Goal: Task Accomplishment & Management: Manage account settings

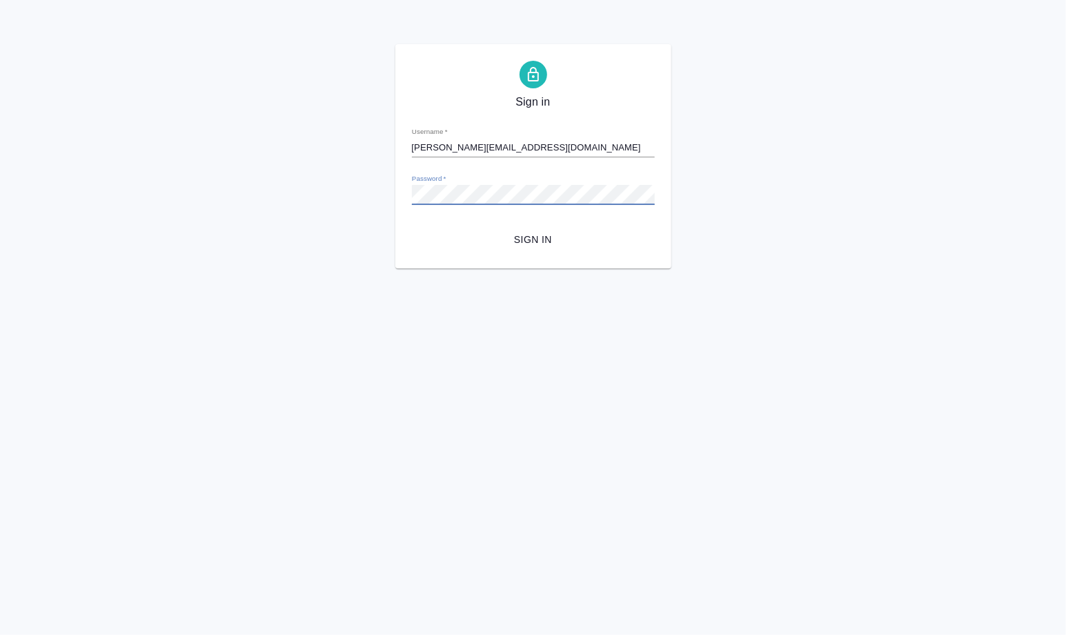
click at [536, 238] on span "Sign in" at bounding box center [533, 239] width 221 height 17
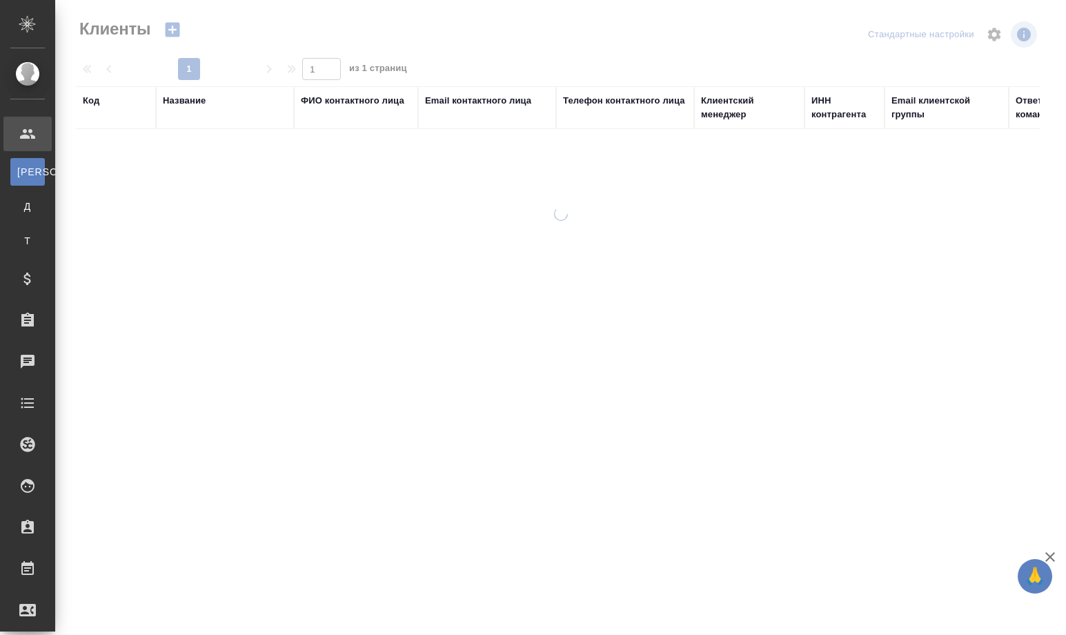
select select "RU"
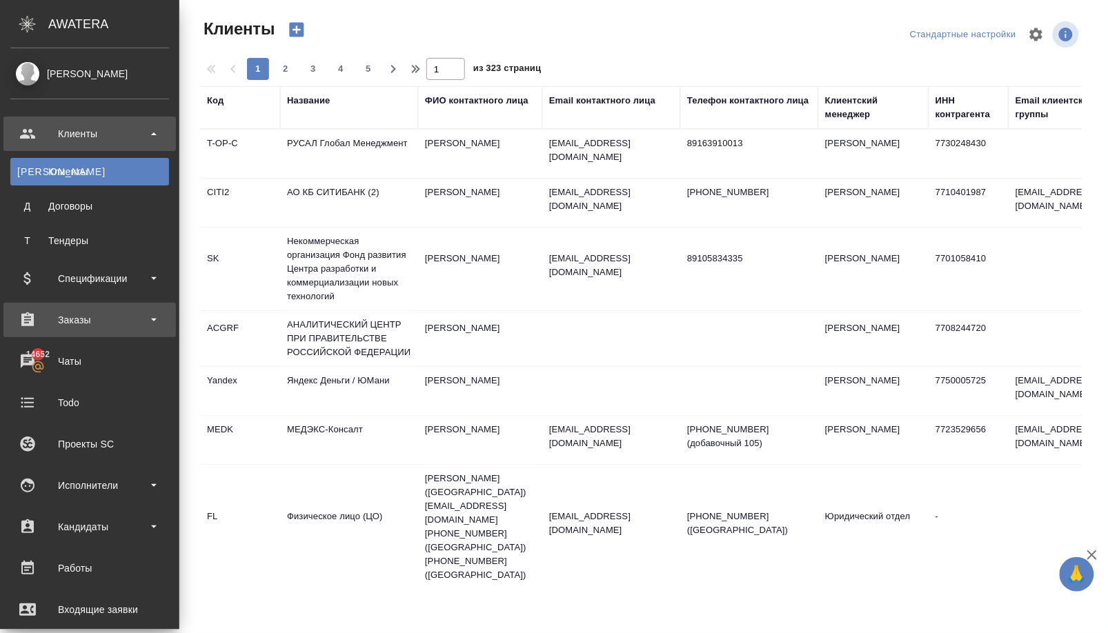
click at [101, 316] on div "Заказы" at bounding box center [89, 320] width 159 height 21
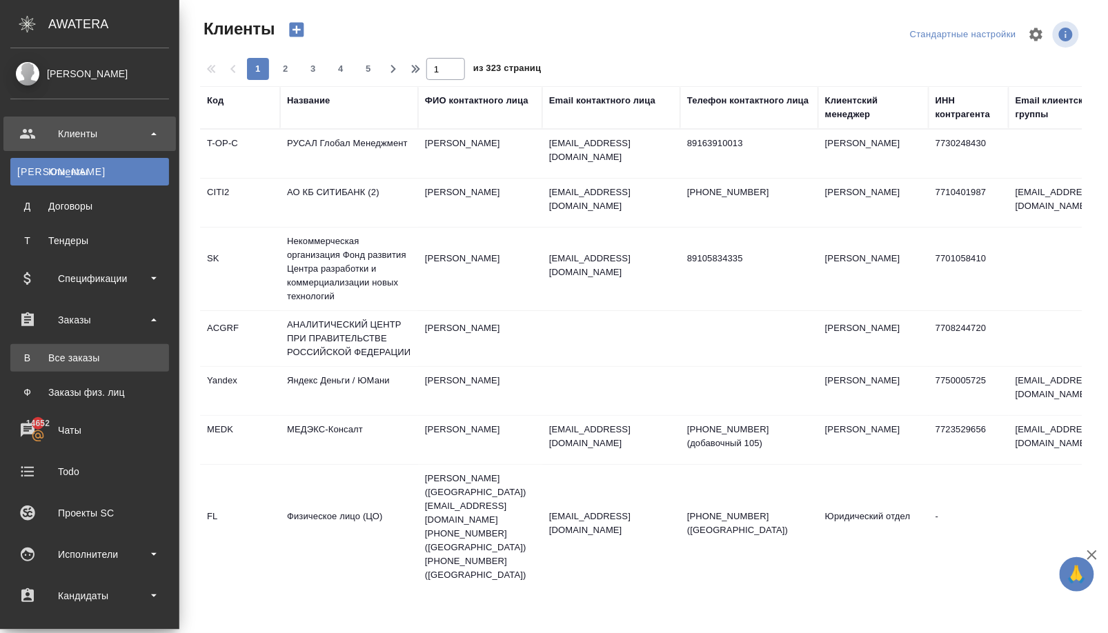
click at [100, 362] on div "Все заказы" at bounding box center [89, 358] width 145 height 14
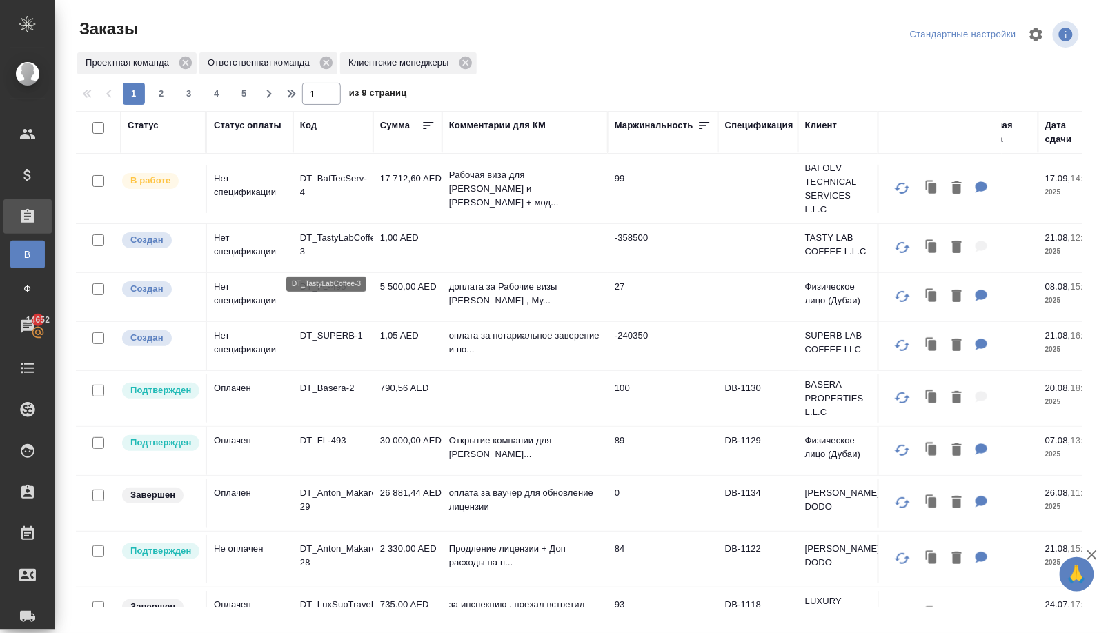
click at [330, 244] on p "DT_TastyLabCoffee-3" at bounding box center [333, 245] width 66 height 28
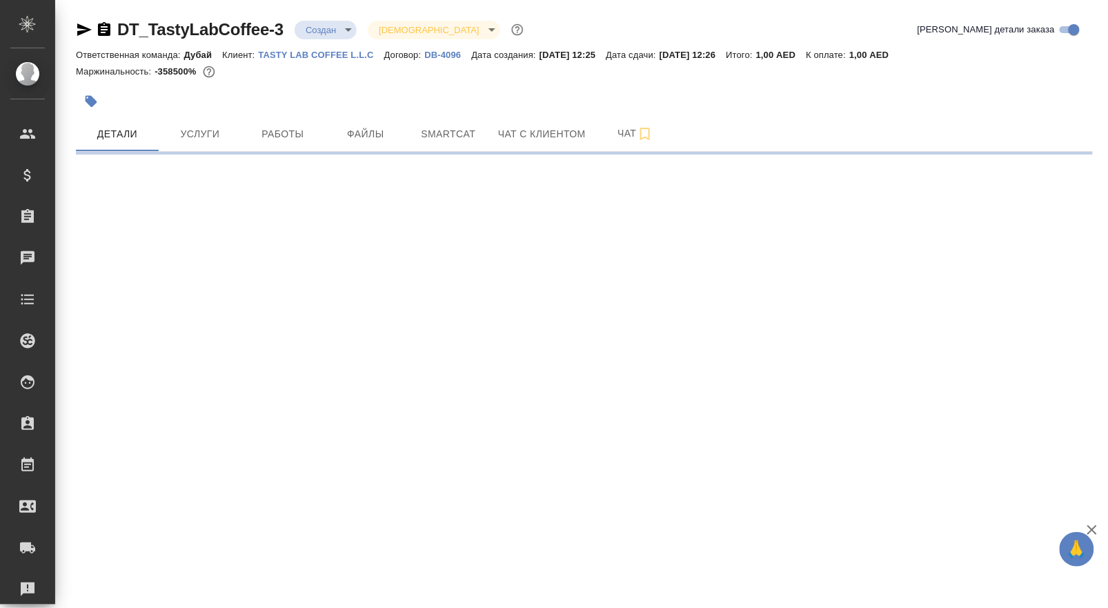
select select "RU"
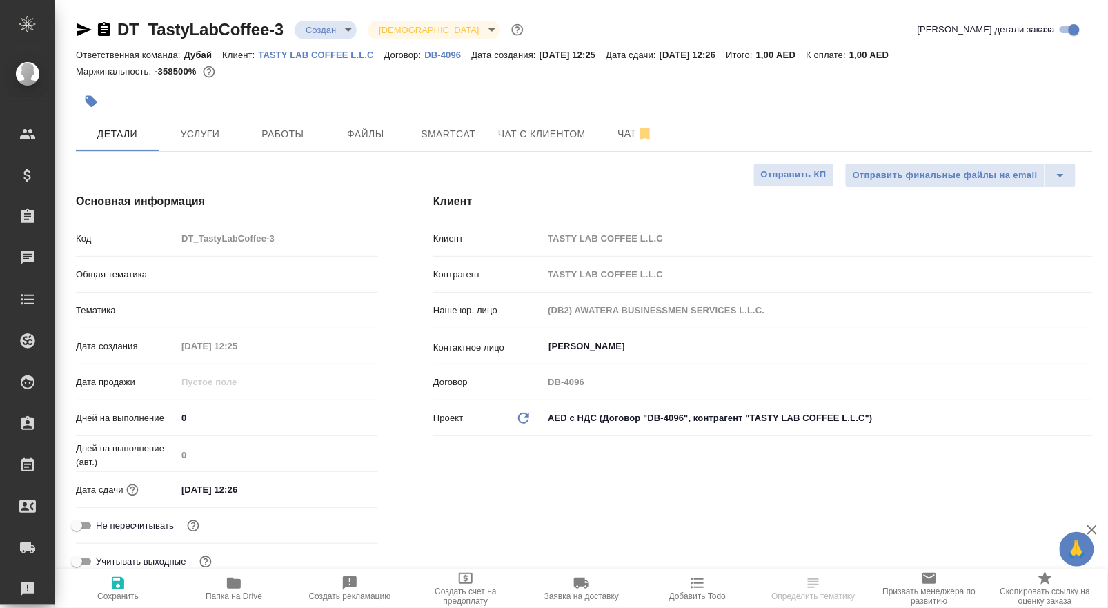
type textarea "x"
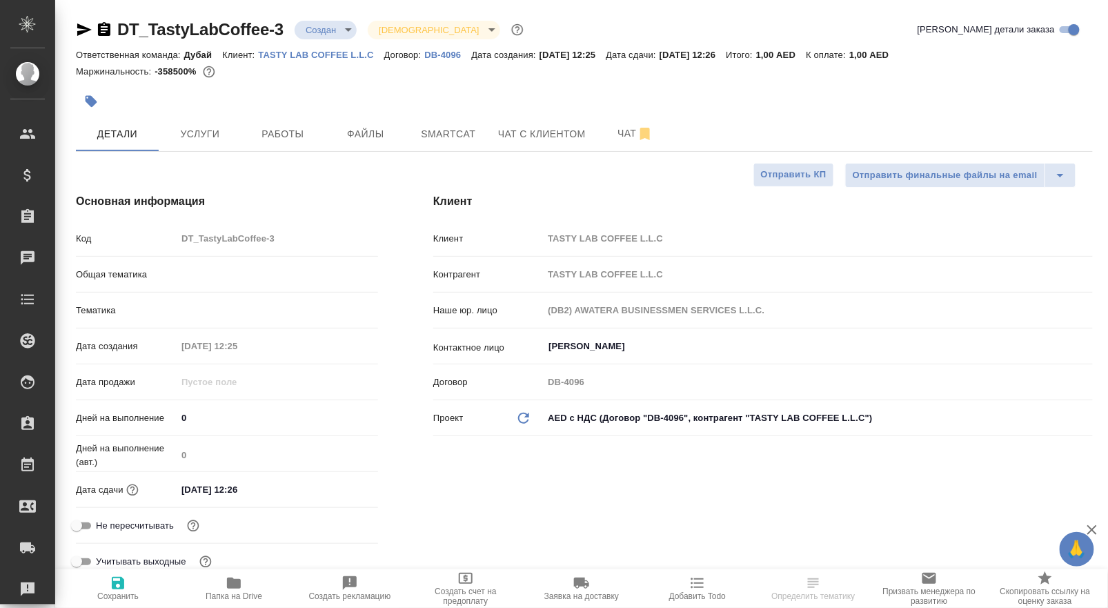
type textarea "x"
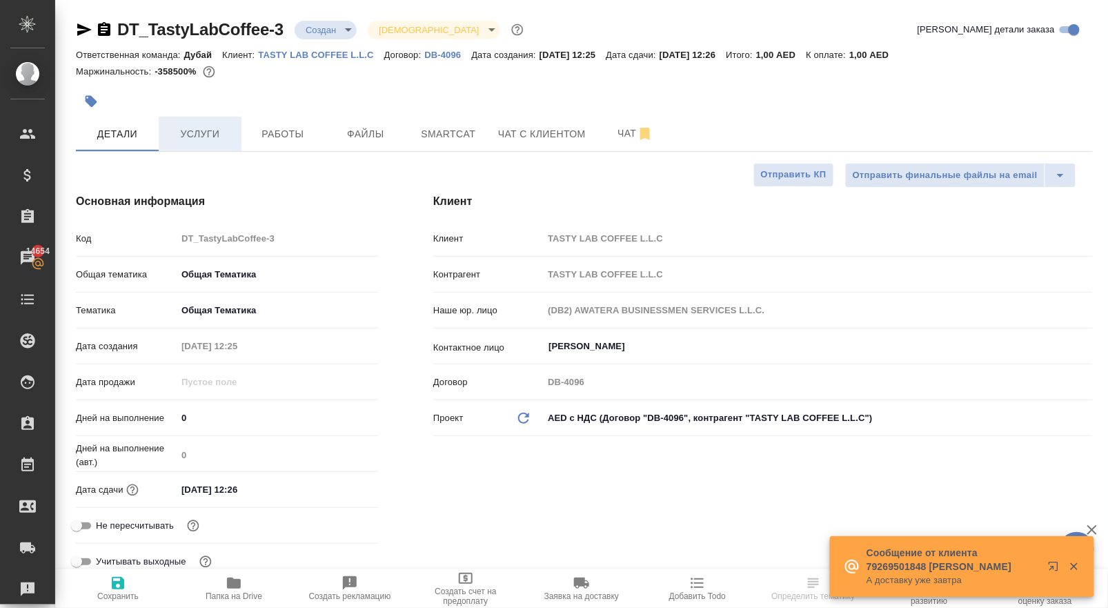
click at [203, 137] on span "Услуги" at bounding box center [200, 134] width 66 height 17
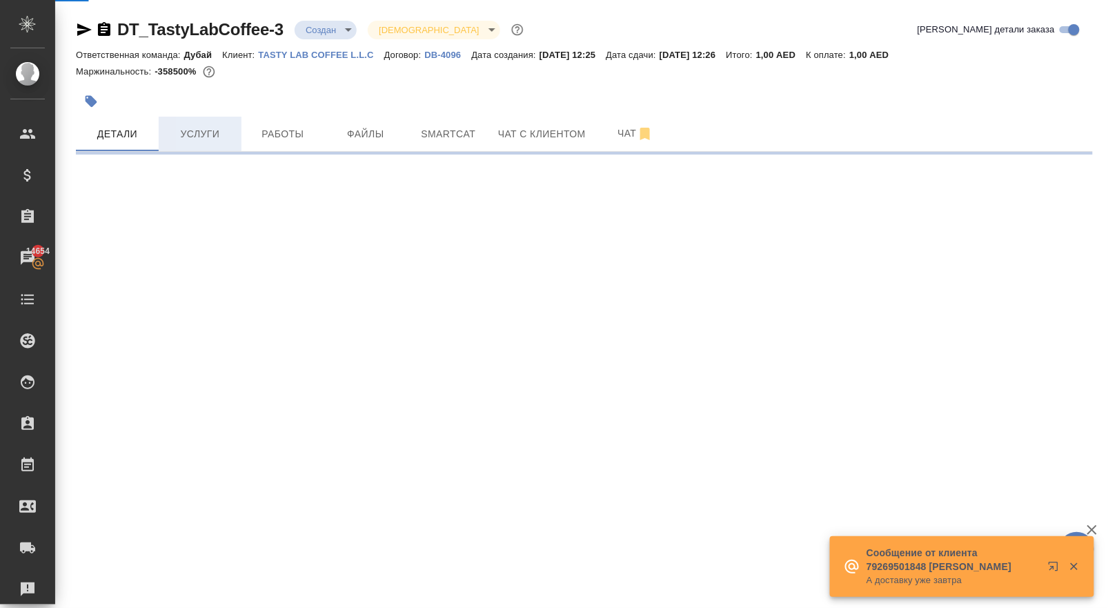
select select "RU"
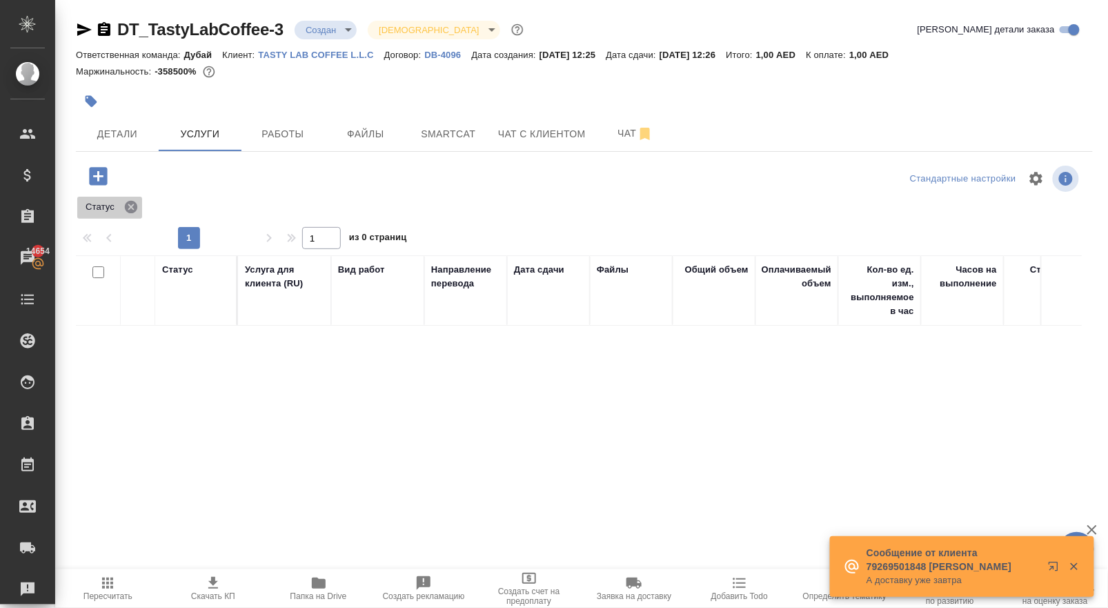
click at [132, 215] on icon at bounding box center [131, 206] width 15 height 15
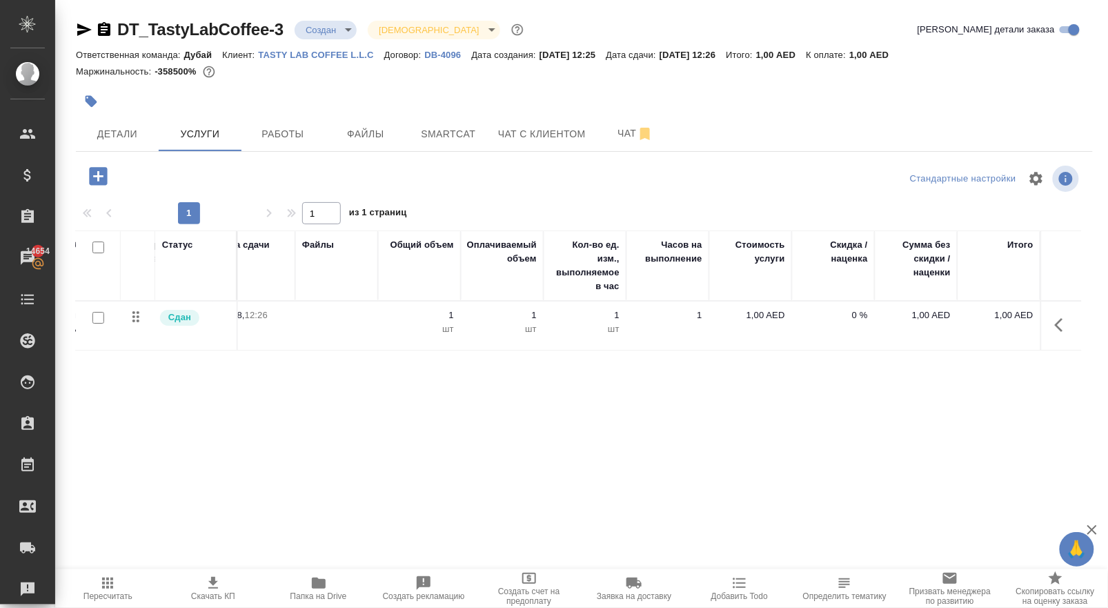
scroll to position [0, 294]
click at [133, 137] on span "Детали" at bounding box center [117, 134] width 66 height 17
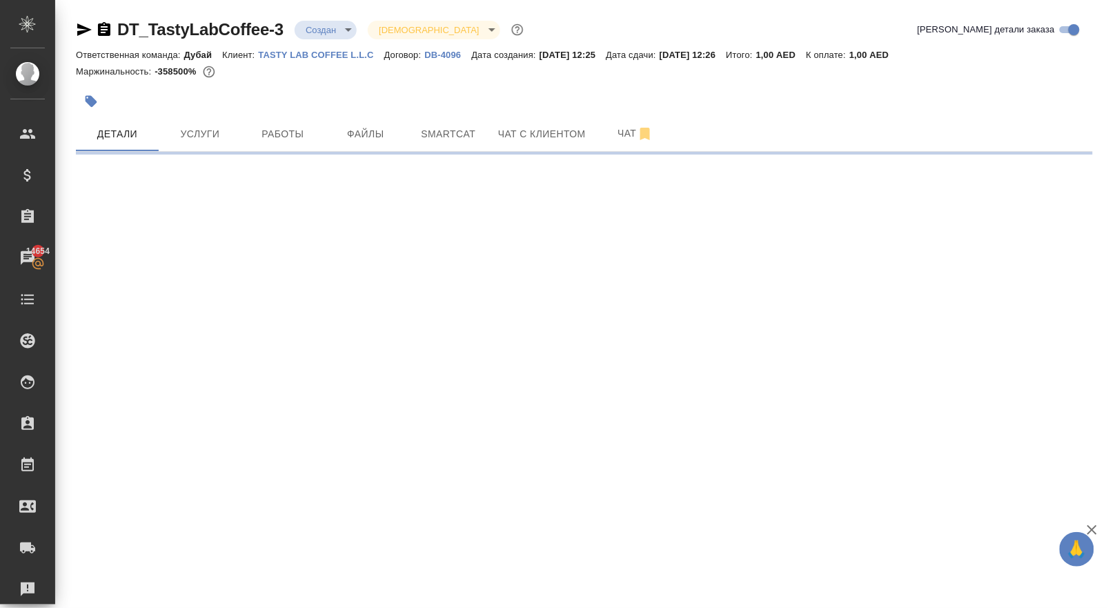
select select "RU"
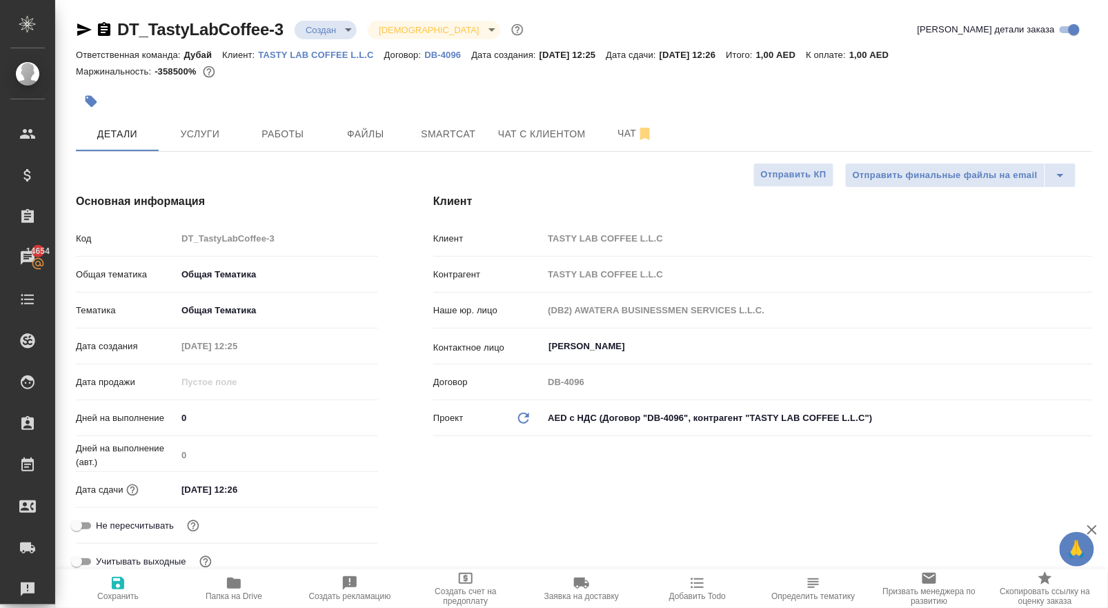
type textarea "x"
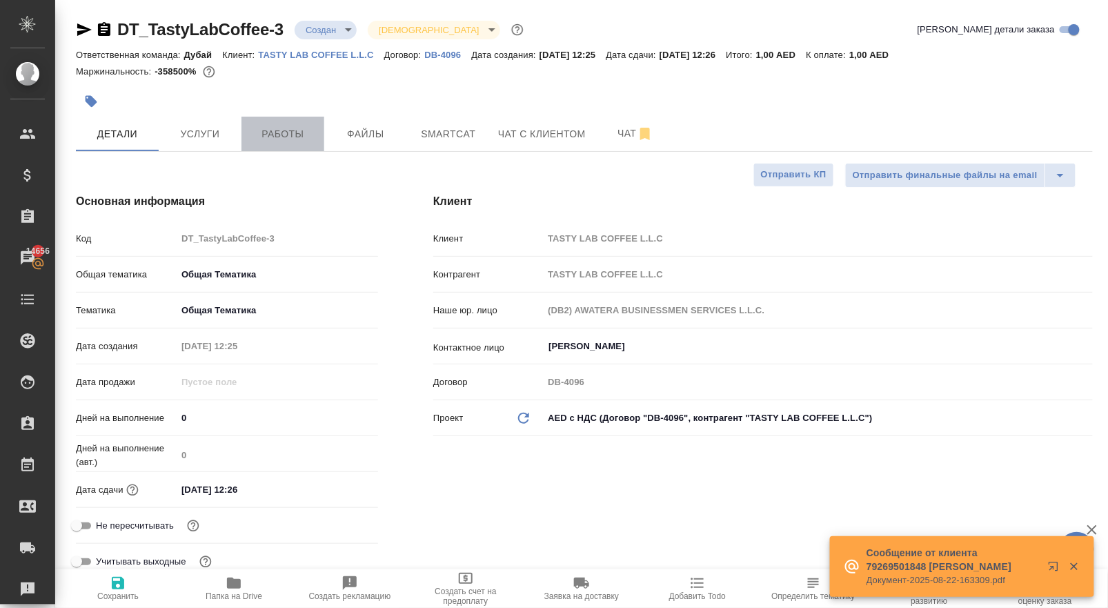
click at [282, 143] on span "Работы" at bounding box center [283, 134] width 66 height 17
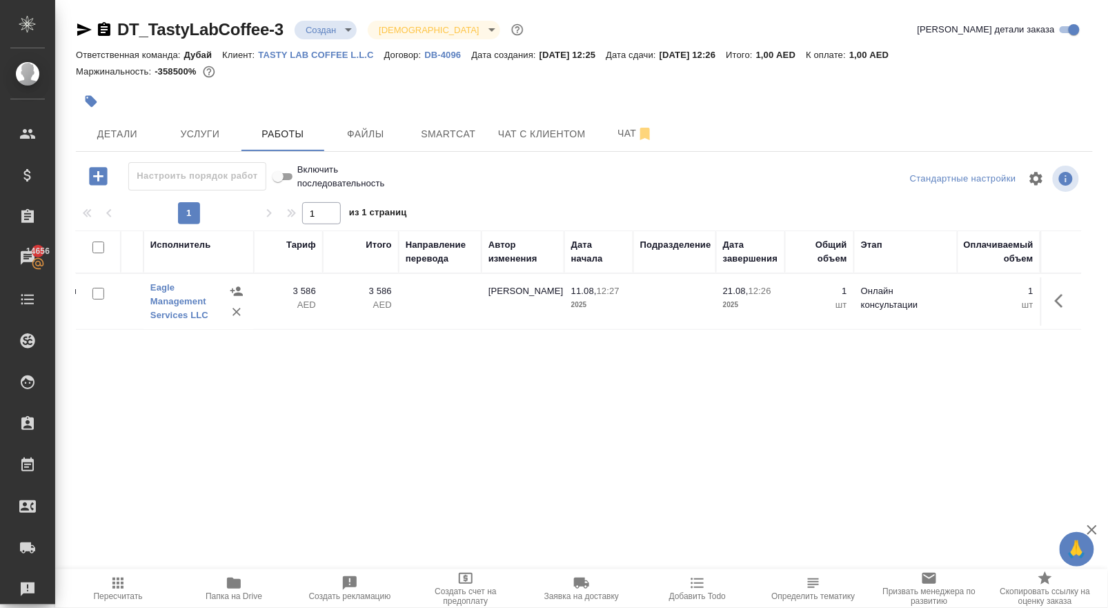
scroll to position [0, 163]
click at [1069, 309] on icon "button" at bounding box center [1063, 301] width 17 height 17
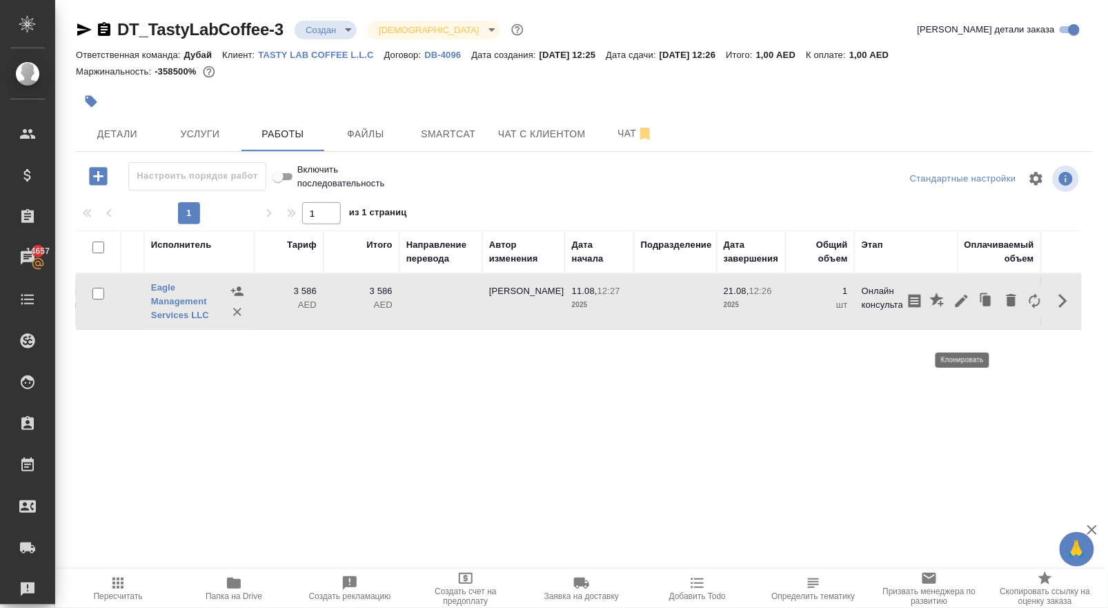
click at [983, 306] on icon "button" at bounding box center [987, 300] width 8 height 10
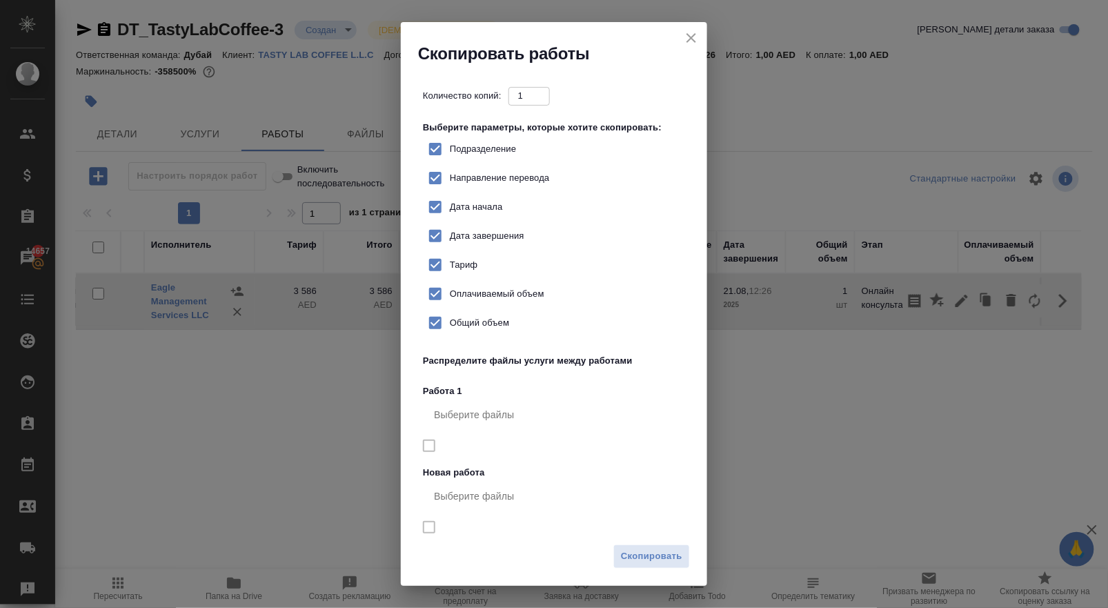
click at [459, 272] on span "Тариф" at bounding box center [464, 265] width 28 height 14
click at [450, 279] on input "Тариф" at bounding box center [435, 264] width 29 height 29
checkbox input "false"
click at [640, 545] on button "Скопировать" at bounding box center [651, 556] width 77 height 24
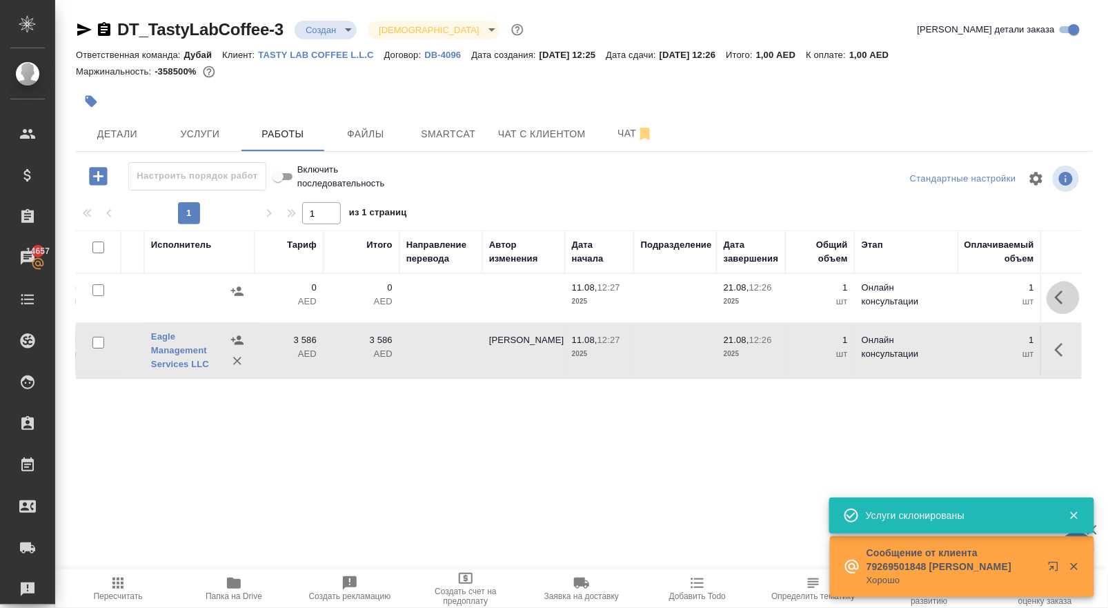
click at [1060, 306] on icon "button" at bounding box center [1063, 297] width 17 height 17
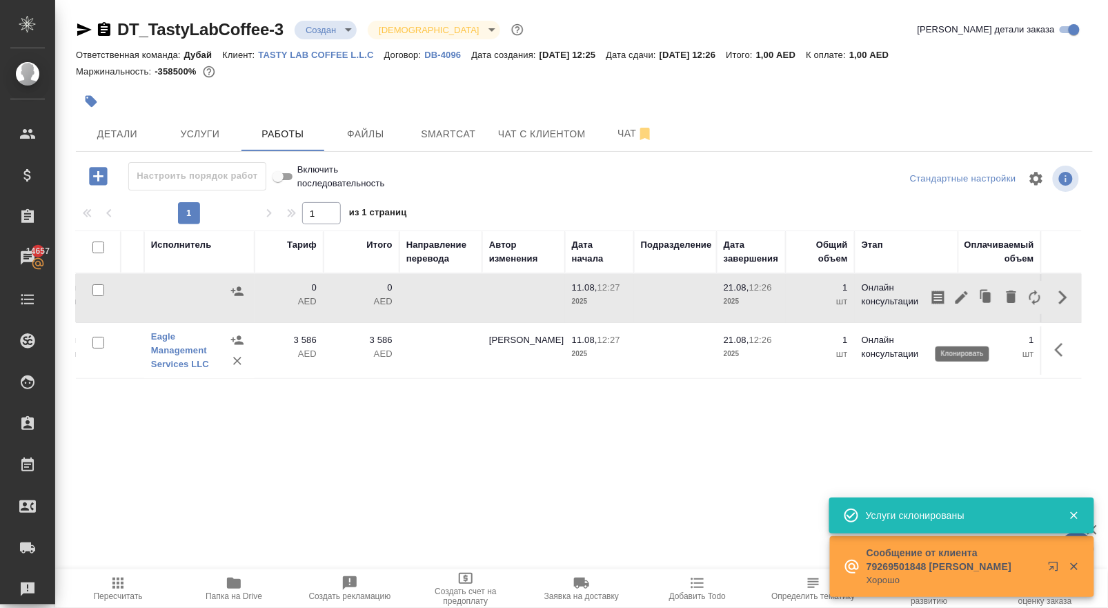
click at [980, 299] on icon "button" at bounding box center [984, 294] width 8 height 9
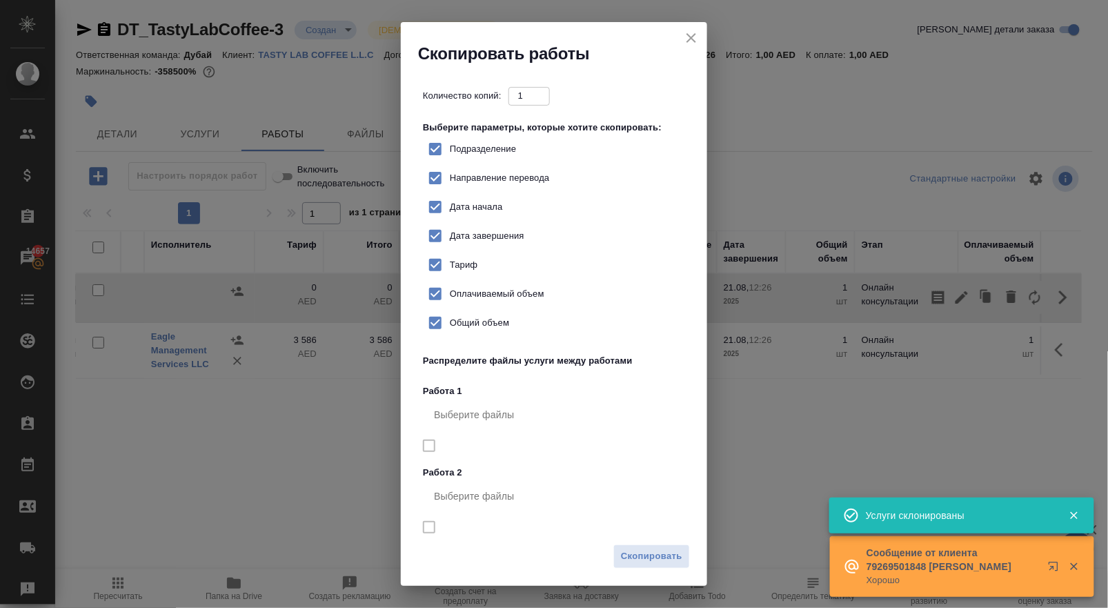
click at [450, 279] on input "Тариф" at bounding box center [435, 264] width 29 height 29
checkbox input "false"
click at [642, 562] on span "Скопировать" at bounding box center [651, 557] width 61 height 16
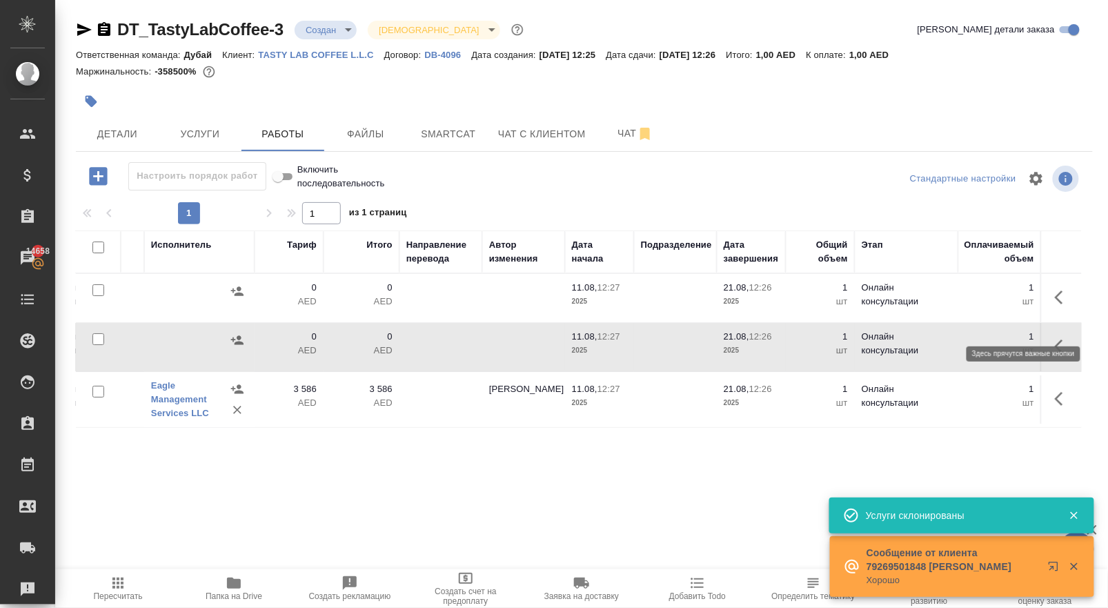
click at [1055, 306] on icon "button" at bounding box center [1063, 297] width 17 height 17
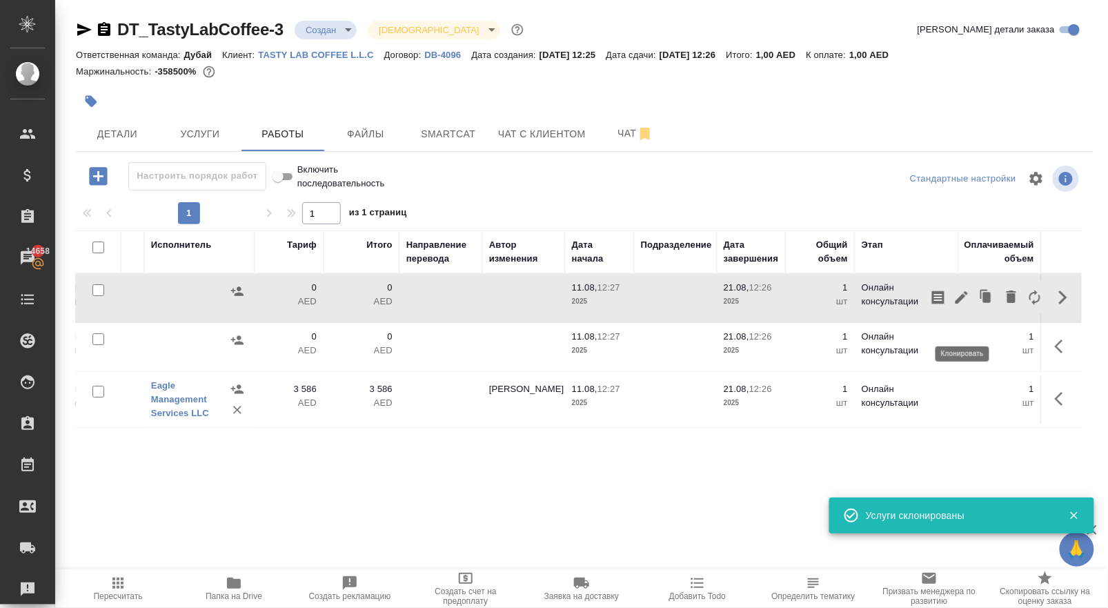
click at [983, 302] on icon "button" at bounding box center [987, 297] width 8 height 10
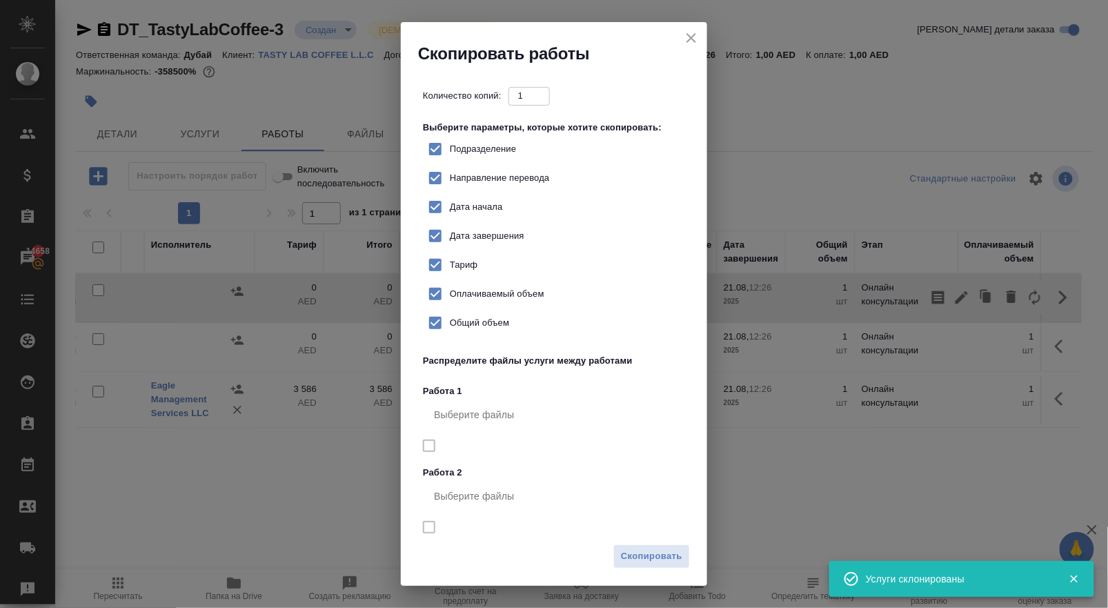
click at [475, 272] on span "Тариф" at bounding box center [464, 265] width 28 height 14
click at [450, 279] on input "Тариф" at bounding box center [435, 264] width 29 height 29
checkbox input "false"
click at [624, 556] on span "Скопировать" at bounding box center [651, 557] width 61 height 16
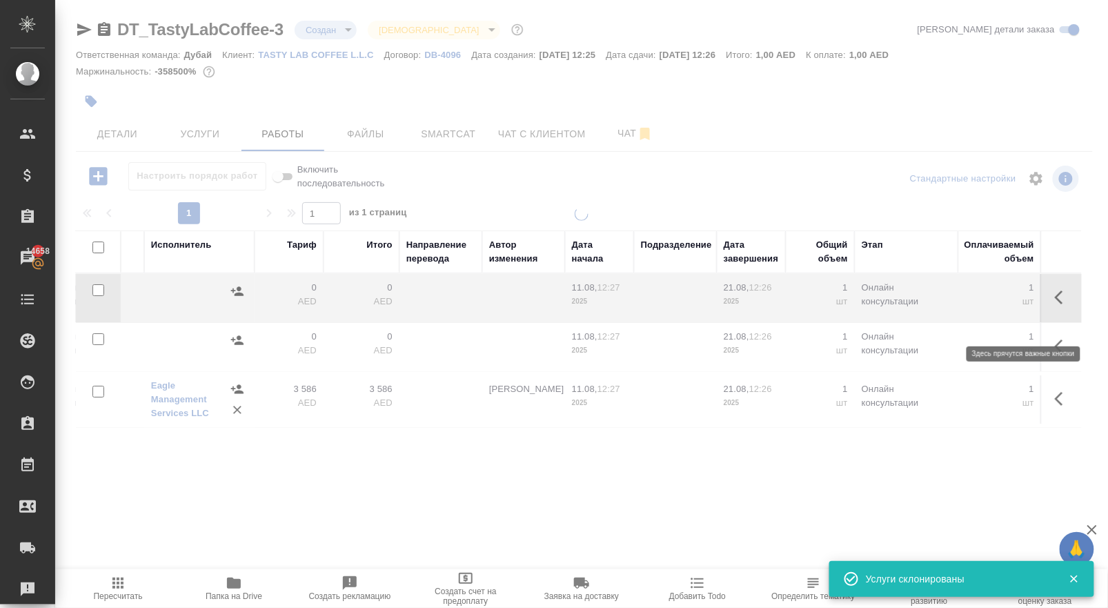
click at [1061, 306] on icon "button" at bounding box center [1063, 297] width 17 height 17
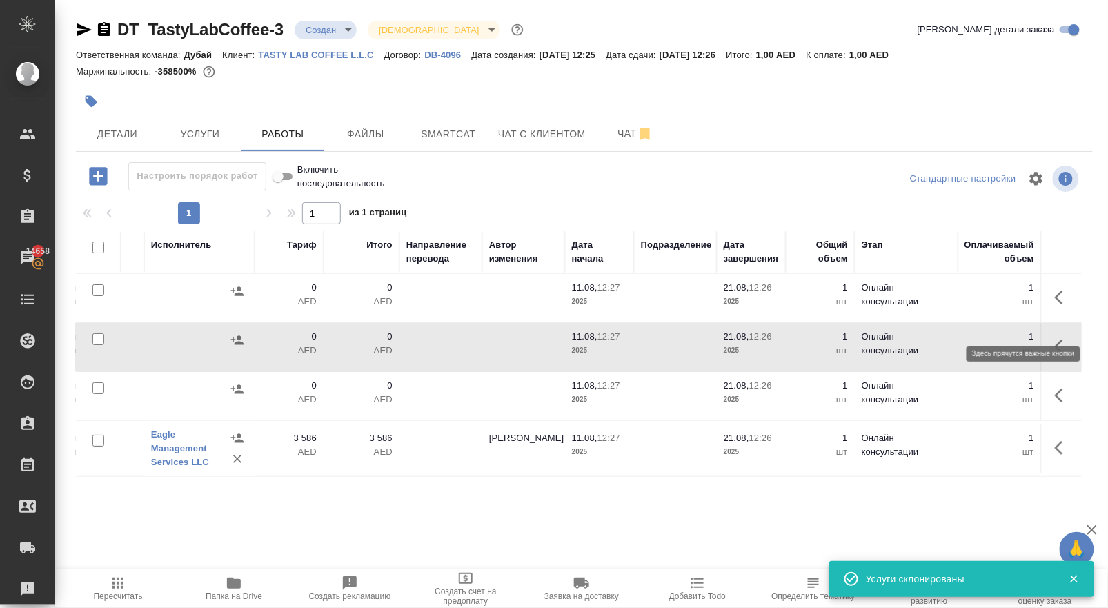
click at [1072, 314] on button "button" at bounding box center [1063, 297] width 33 height 33
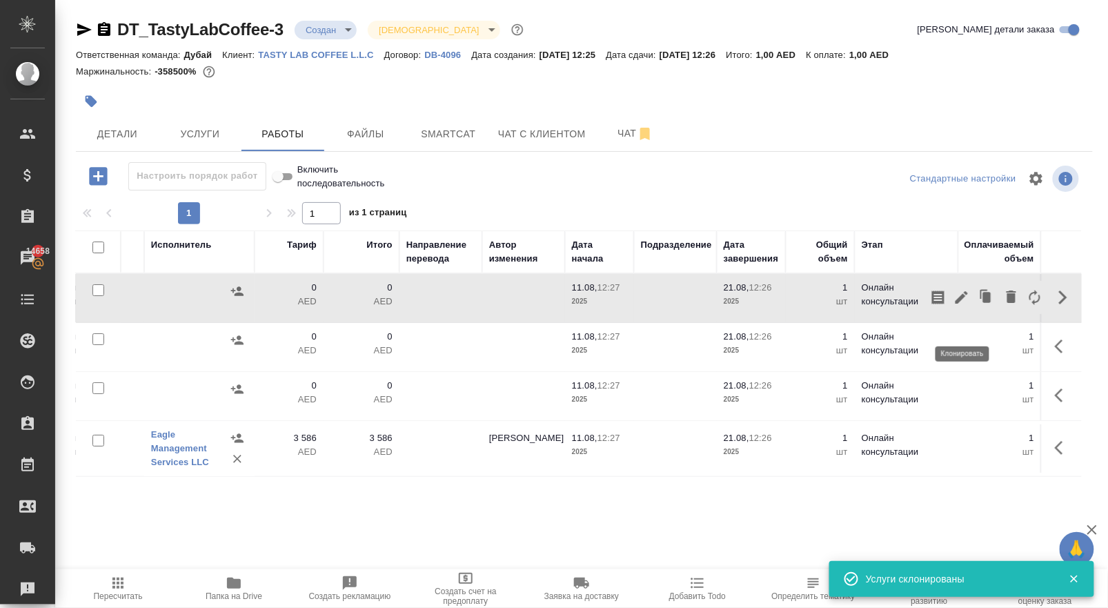
click at [983, 302] on icon "button" at bounding box center [987, 297] width 8 height 10
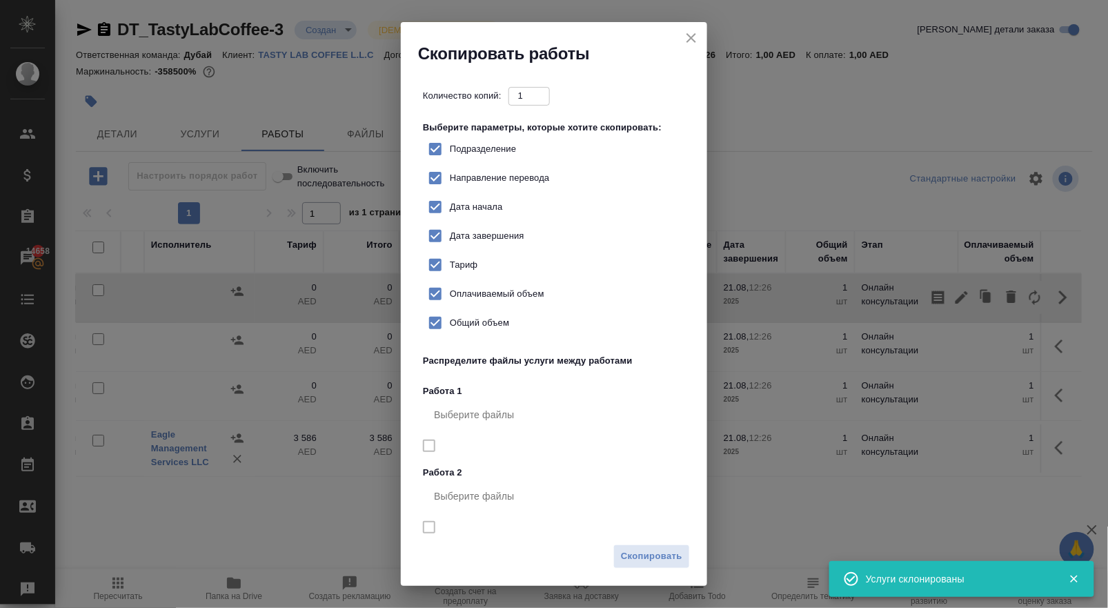
click at [460, 272] on span "Тариф" at bounding box center [464, 265] width 28 height 14
click at [450, 279] on input "Тариф" at bounding box center [435, 264] width 29 height 29
checkbox input "false"
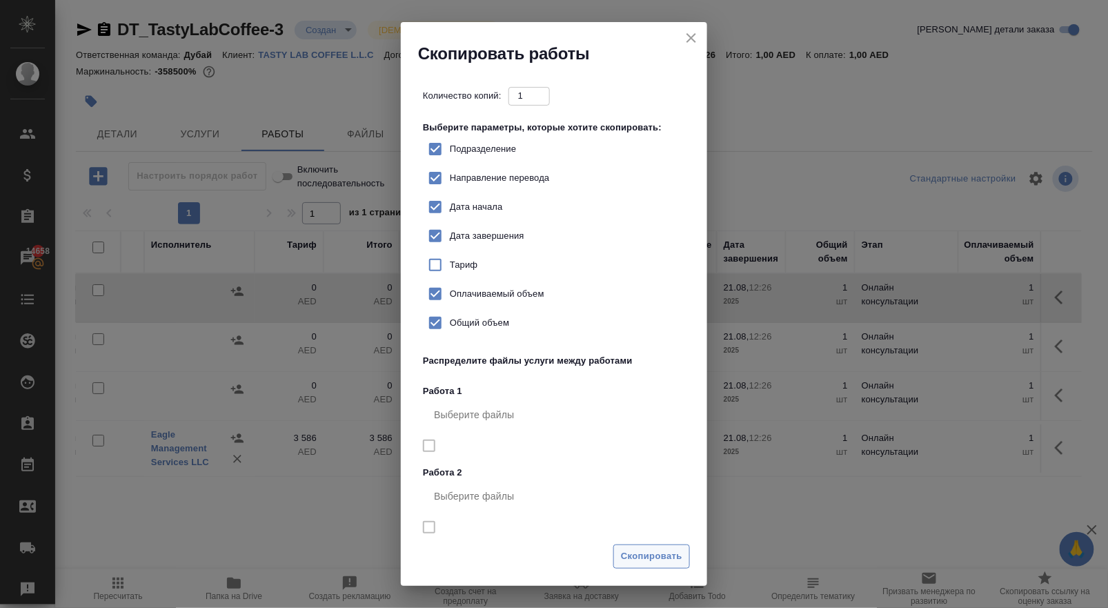
click at [635, 549] on span "Скопировать" at bounding box center [651, 557] width 61 height 16
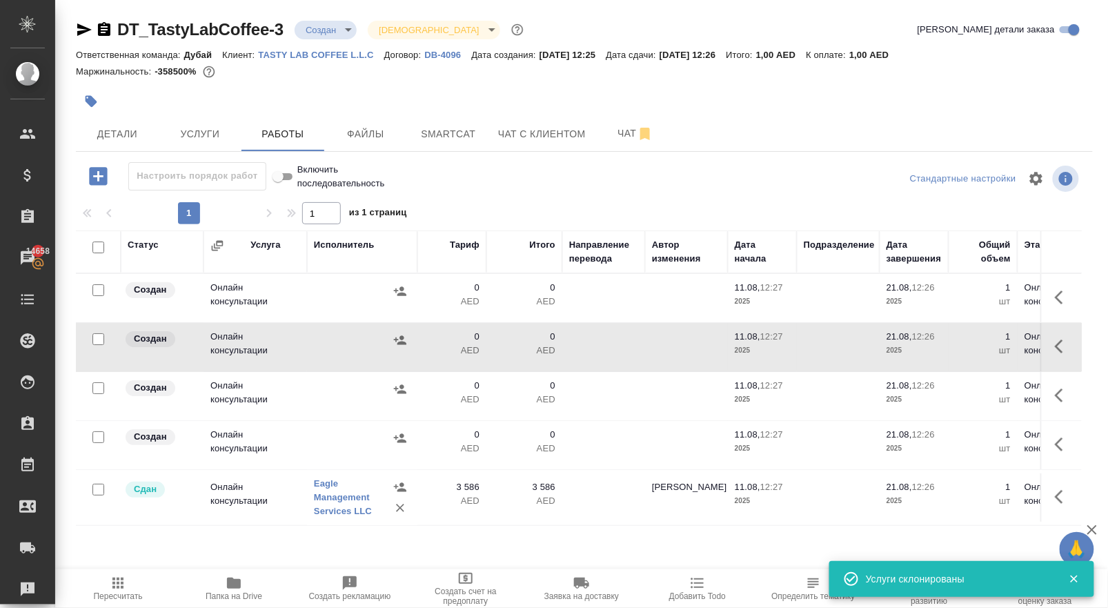
scroll to position [12, 0]
click at [404, 445] on icon "button" at bounding box center [400, 438] width 14 height 14
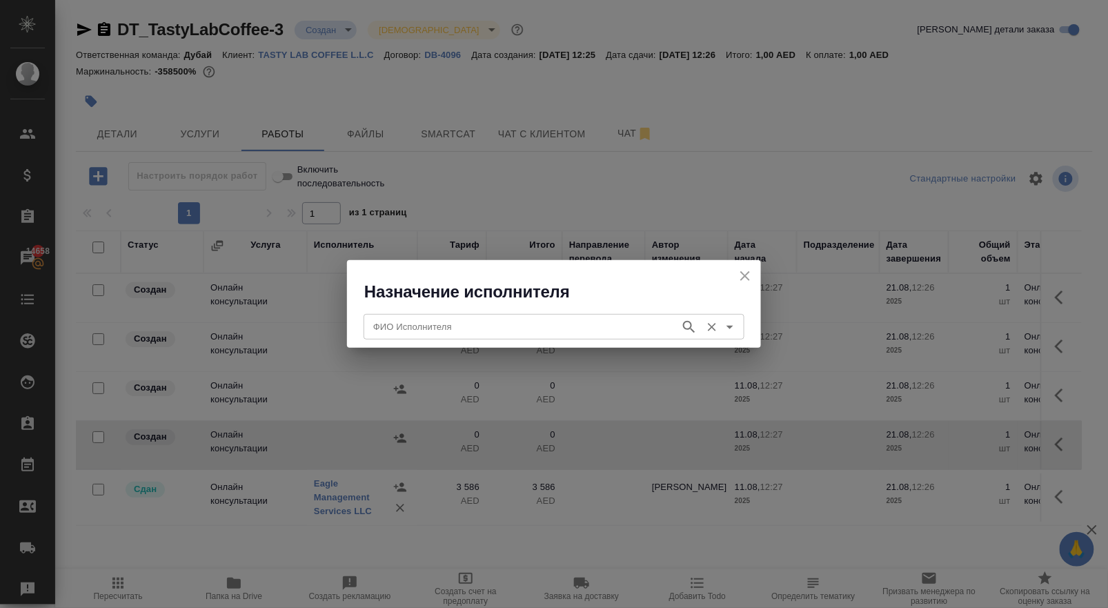
click at [421, 323] on input "ФИО Исполнителя" at bounding box center [521, 326] width 306 height 17
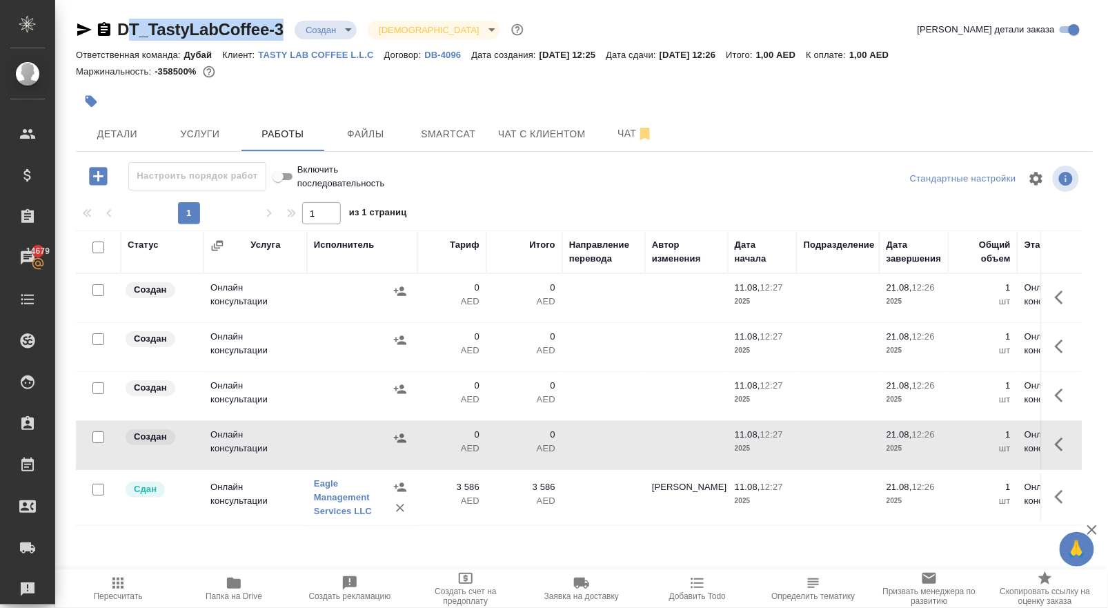
drag, startPoint x: 298, startPoint y: 31, endPoint x: 134, endPoint y: 28, distance: 164.3
click at [134, 28] on div "DT_TastyLabCoffee-3 Создан new Святая троица holyTrinity" at bounding box center [301, 30] width 451 height 22
click at [287, 12] on div "DT_TastyLabCoffee-3 Создан new Святая троица holyTrinity Кратко детали заказа О…" at bounding box center [584, 288] width 1032 height 576
drag, startPoint x: 296, startPoint y: 31, endPoint x: 130, endPoint y: 33, distance: 165.6
click at [130, 33] on div "DT_TastyLabCoffee-3 Создан new Святая троица holyTrinity" at bounding box center [301, 30] width 451 height 22
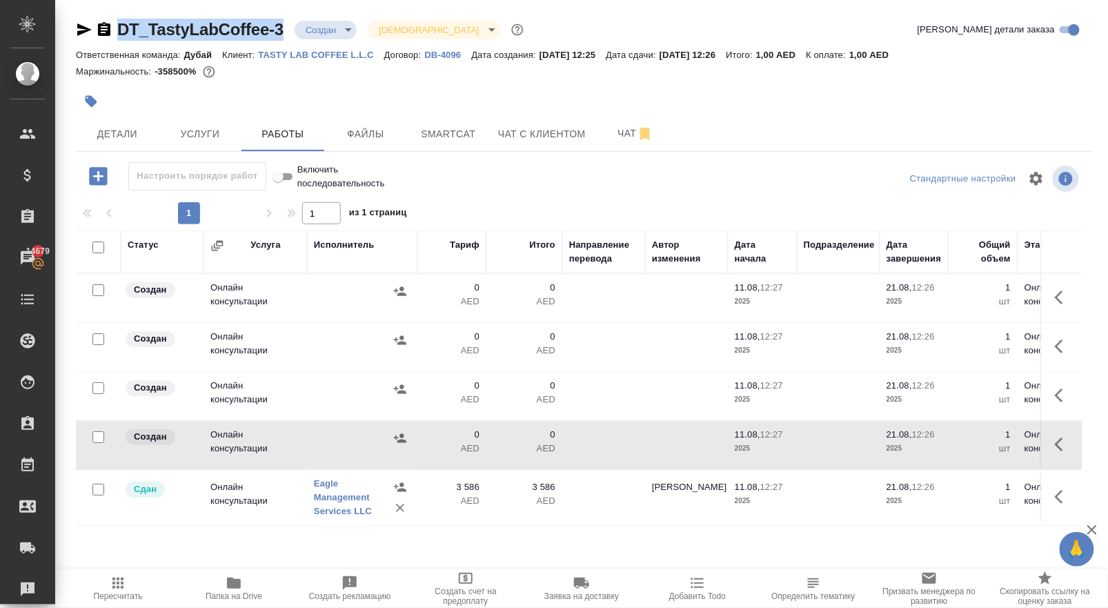
copy link "DT_TastyLabCoffee-3"
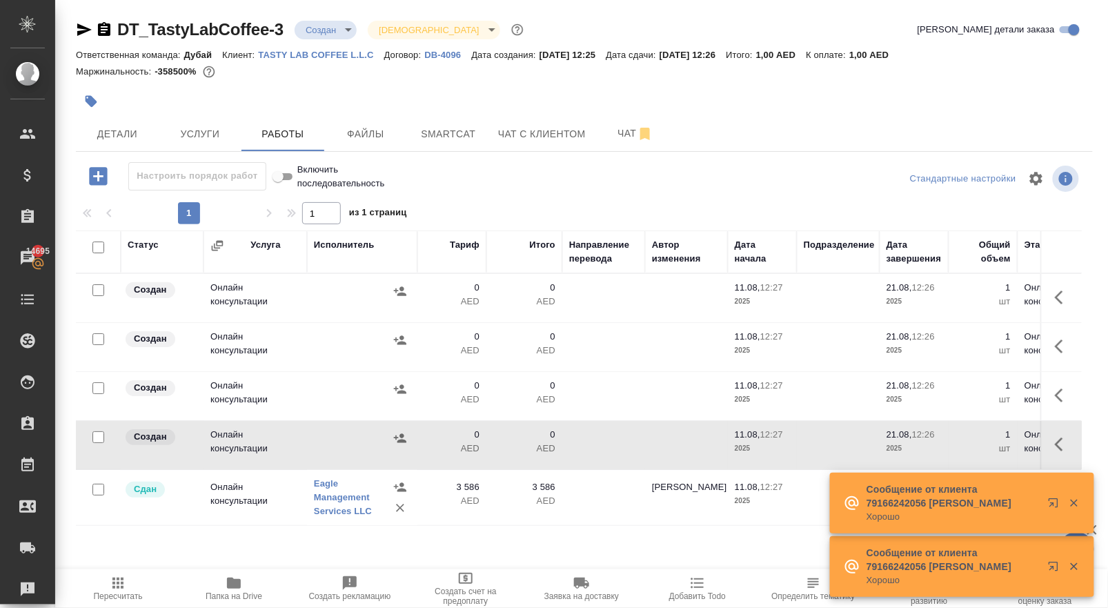
click at [467, 494] on p "3 586" at bounding box center [451, 487] width 55 height 14
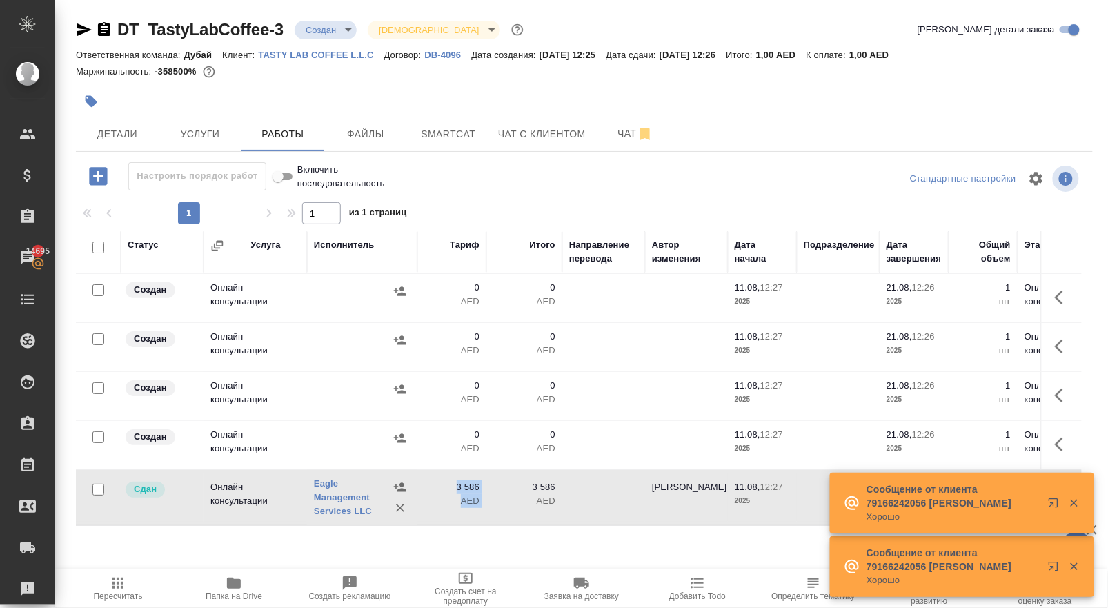
drag, startPoint x: 486, startPoint y: 515, endPoint x: 457, endPoint y: 514, distance: 29.0
click at [457, 514] on tr "Сдан Онлайн консультации Eagle Management Services LLC 3 586 AED 3 586 AED Solo…" at bounding box center [661, 498] width 1170 height 56
copy div "3 586 AED"
